Goal: Information Seeking & Learning: Learn about a topic

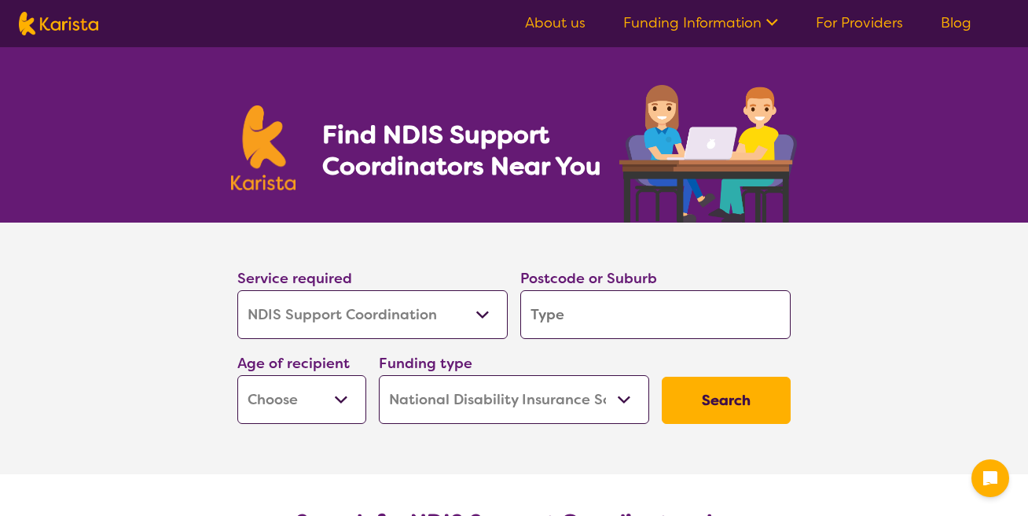
select select "NDIS Support Coordination"
select select "NDIS"
select select "NDIS Support Coordination"
select select "NDIS"
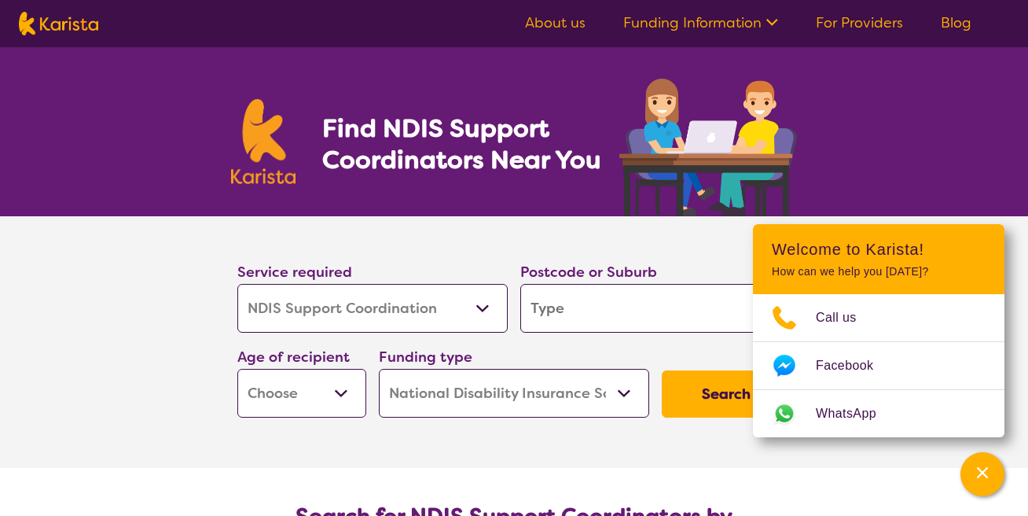
click at [555, 304] on input "search" at bounding box center [656, 308] width 270 height 49
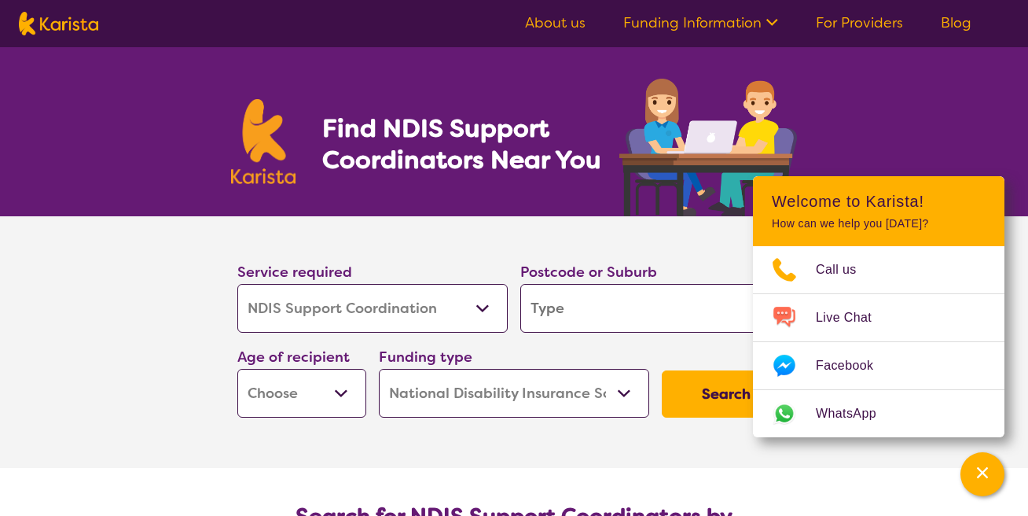
click at [555, 304] on input "search" at bounding box center [656, 308] width 270 height 49
type input "5556"
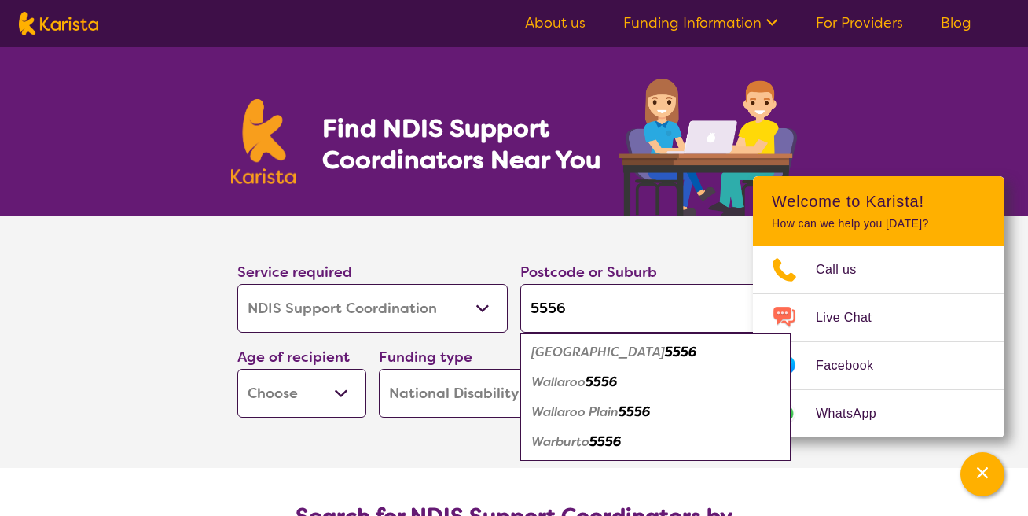
click at [340, 398] on select "Early Childhood - 0 to 9 Child - 10 to 11 Adolescent - 12 to 17 Adult - 18 to 6…" at bounding box center [301, 393] width 129 height 49
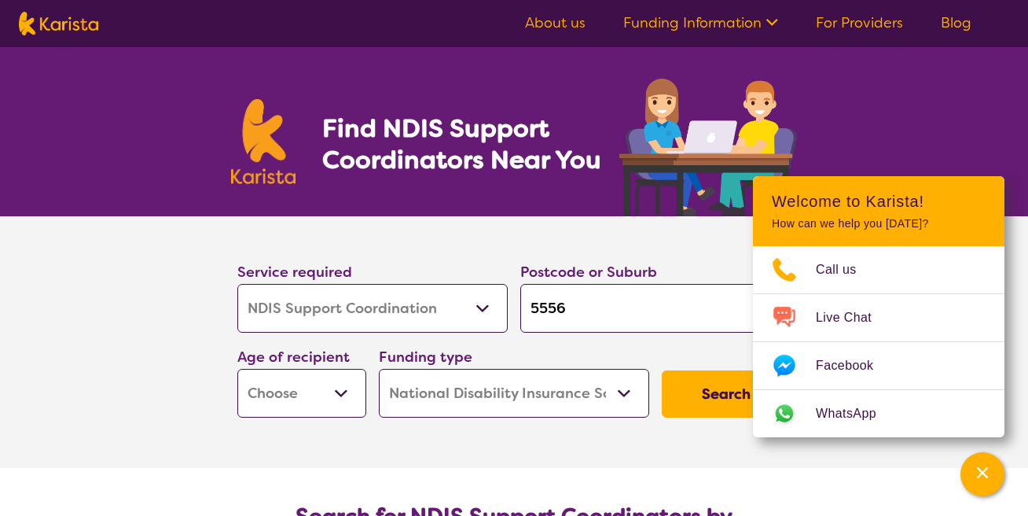
select select "CH"
click at [237, 369] on select "Early Childhood - 0 to 9 Child - 10 to 11 Adolescent - 12 to 17 Adult - 18 to 6…" at bounding box center [301, 393] width 129 height 49
select select "CH"
click at [981, 476] on icon "Channel Menu" at bounding box center [983, 473] width 16 height 16
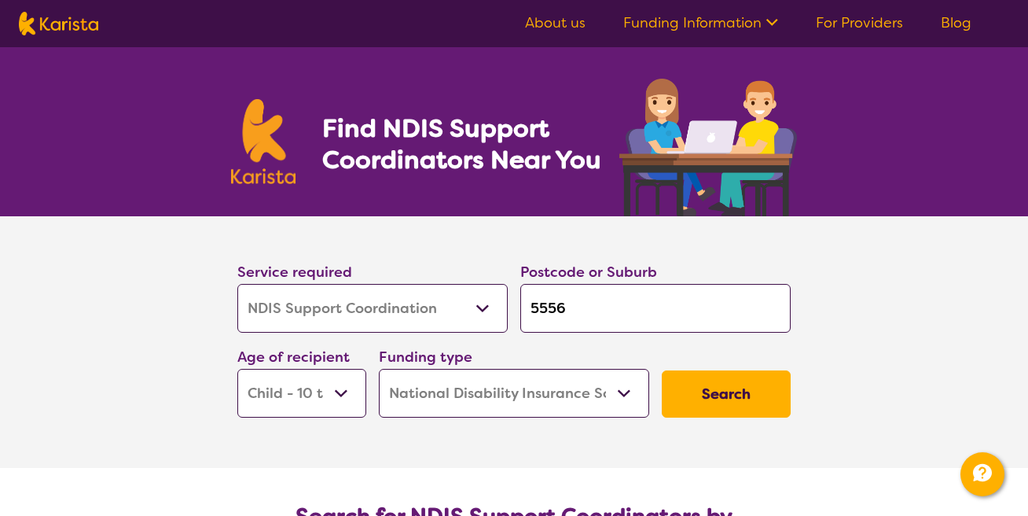
click at [706, 398] on button "Search" at bounding box center [726, 393] width 129 height 47
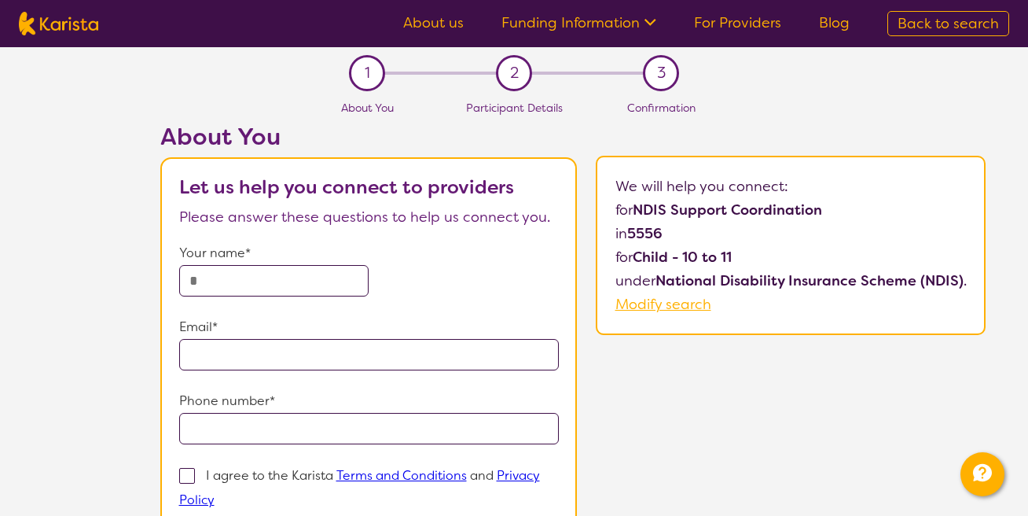
click at [709, 24] on link "For Providers" at bounding box center [737, 22] width 87 height 19
select select "NDIS Support Coordination"
select select "CH"
select select "NDIS"
select select "NDIS Support Coordination"
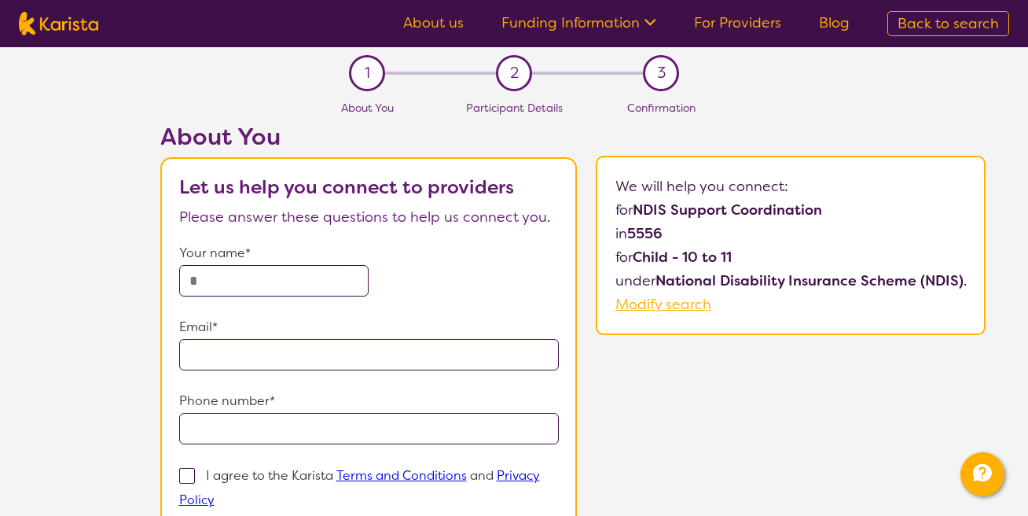
select select "CH"
select select "NDIS"
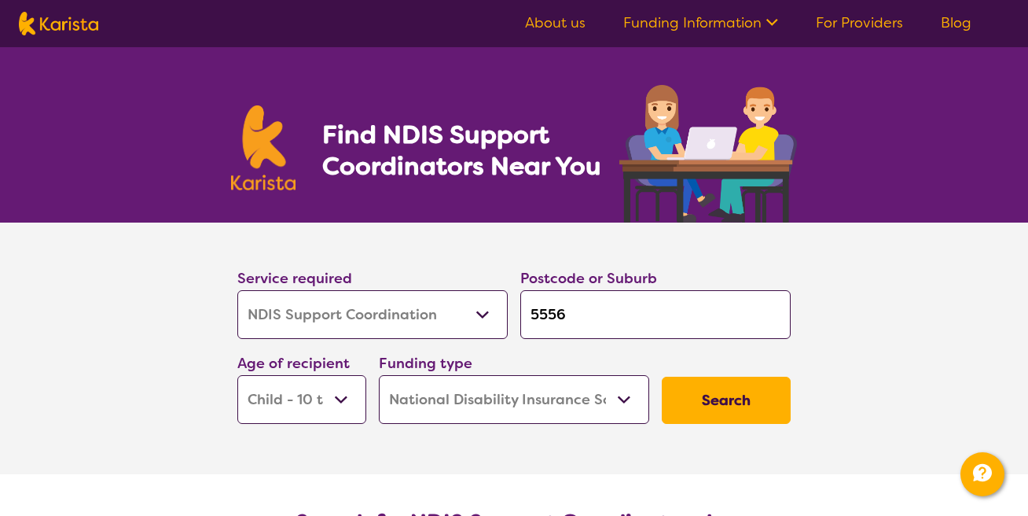
scroll to position [6, 0]
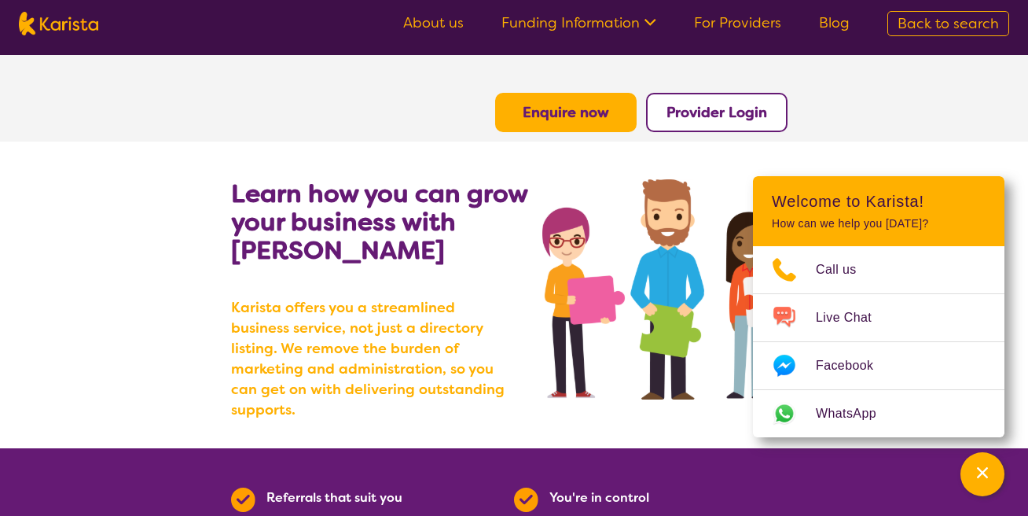
click at [646, 27] on icon at bounding box center [648, 21] width 17 height 17
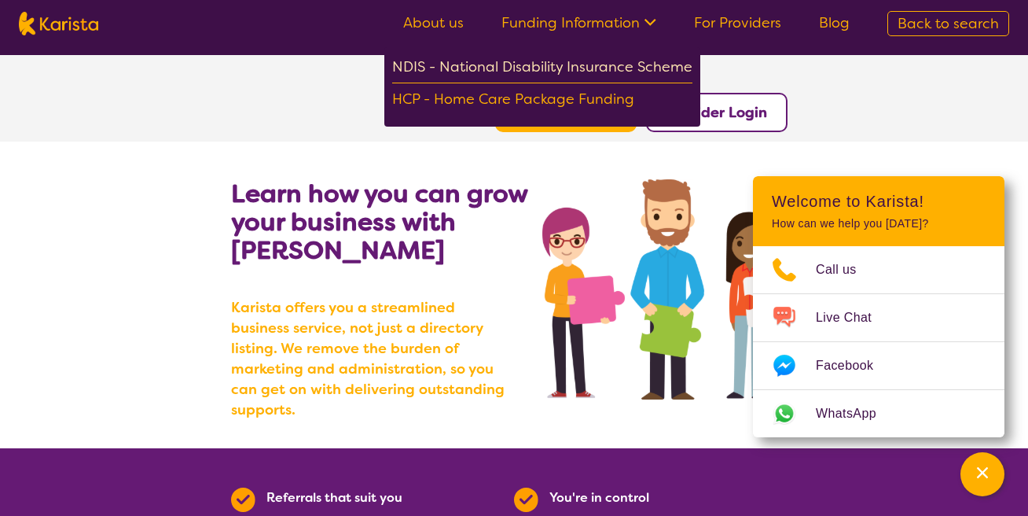
click at [589, 60] on div "NDIS - National Disability Insurance Scheme" at bounding box center [542, 69] width 300 height 28
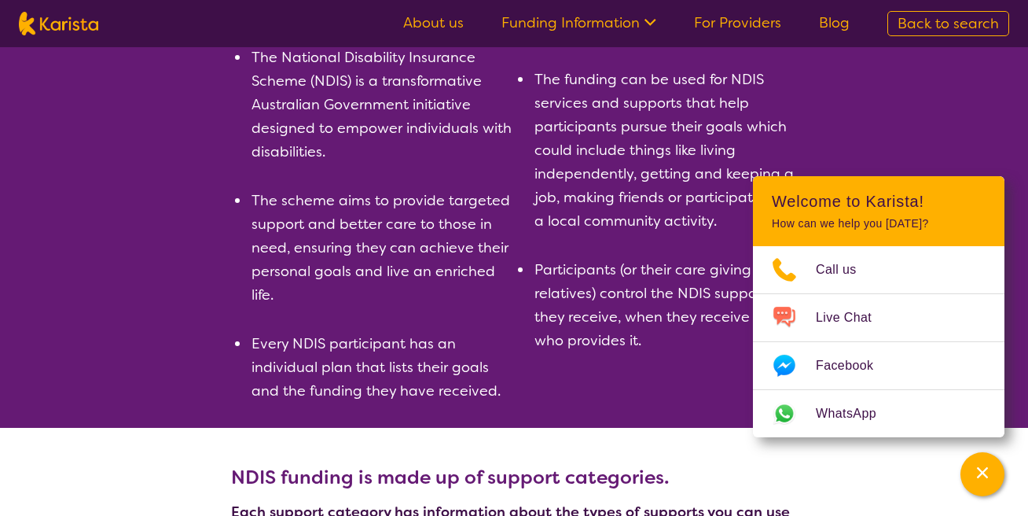
scroll to position [392, 0]
